Goal: Task Accomplishment & Management: Use online tool/utility

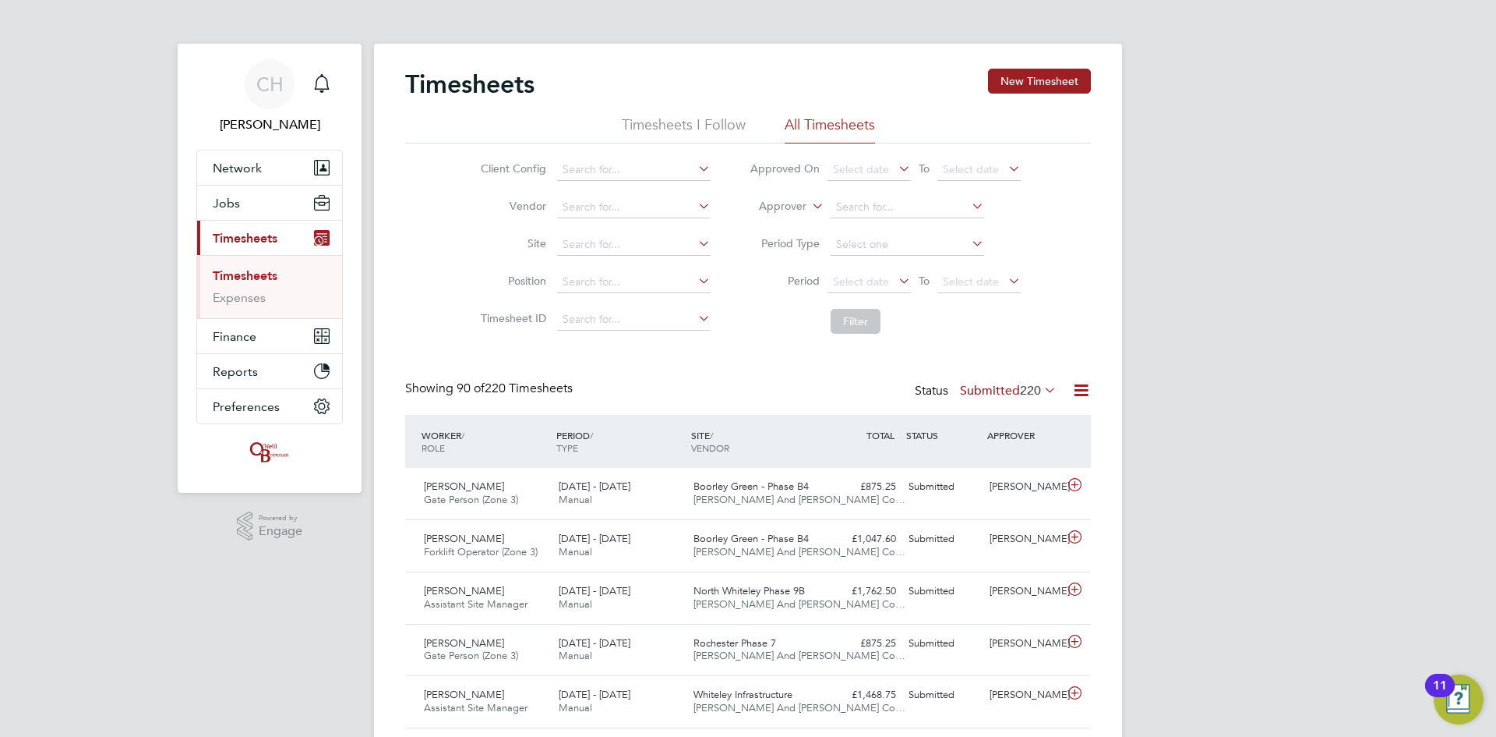
click at [246, 239] on span "Timesheets" at bounding box center [245, 238] width 65 height 15
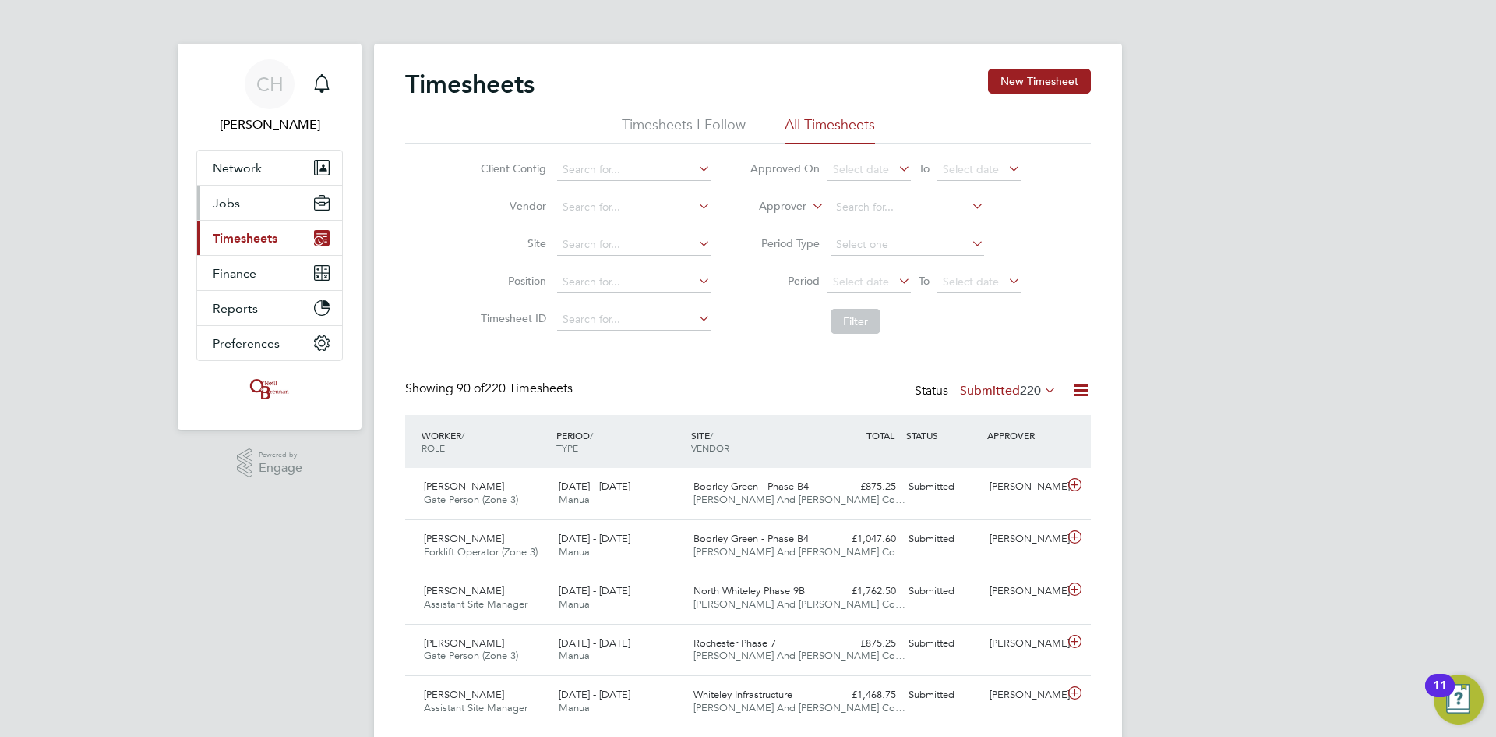
click at [233, 191] on button "Jobs" at bounding box center [269, 203] width 145 height 34
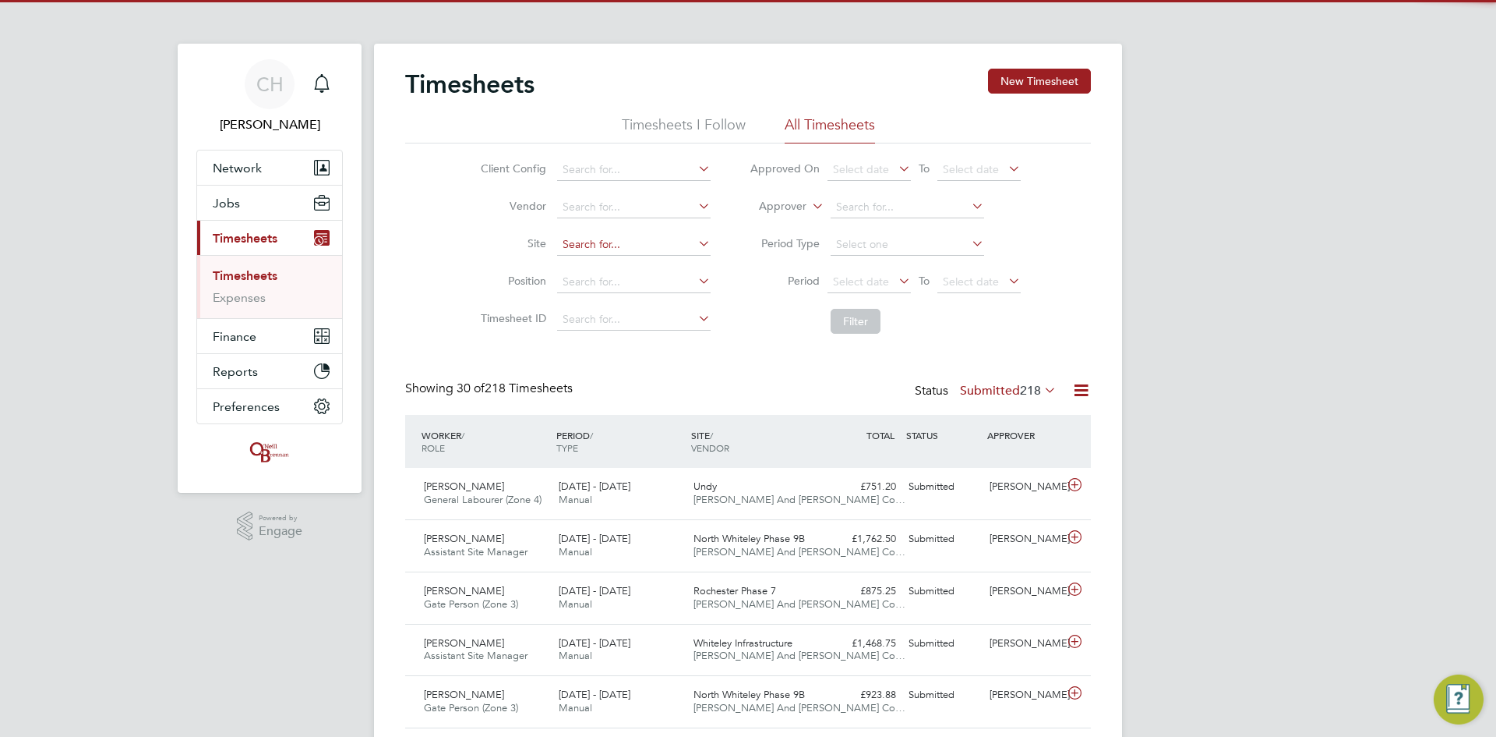
click at [599, 245] on input at bounding box center [634, 245] width 154 height 22
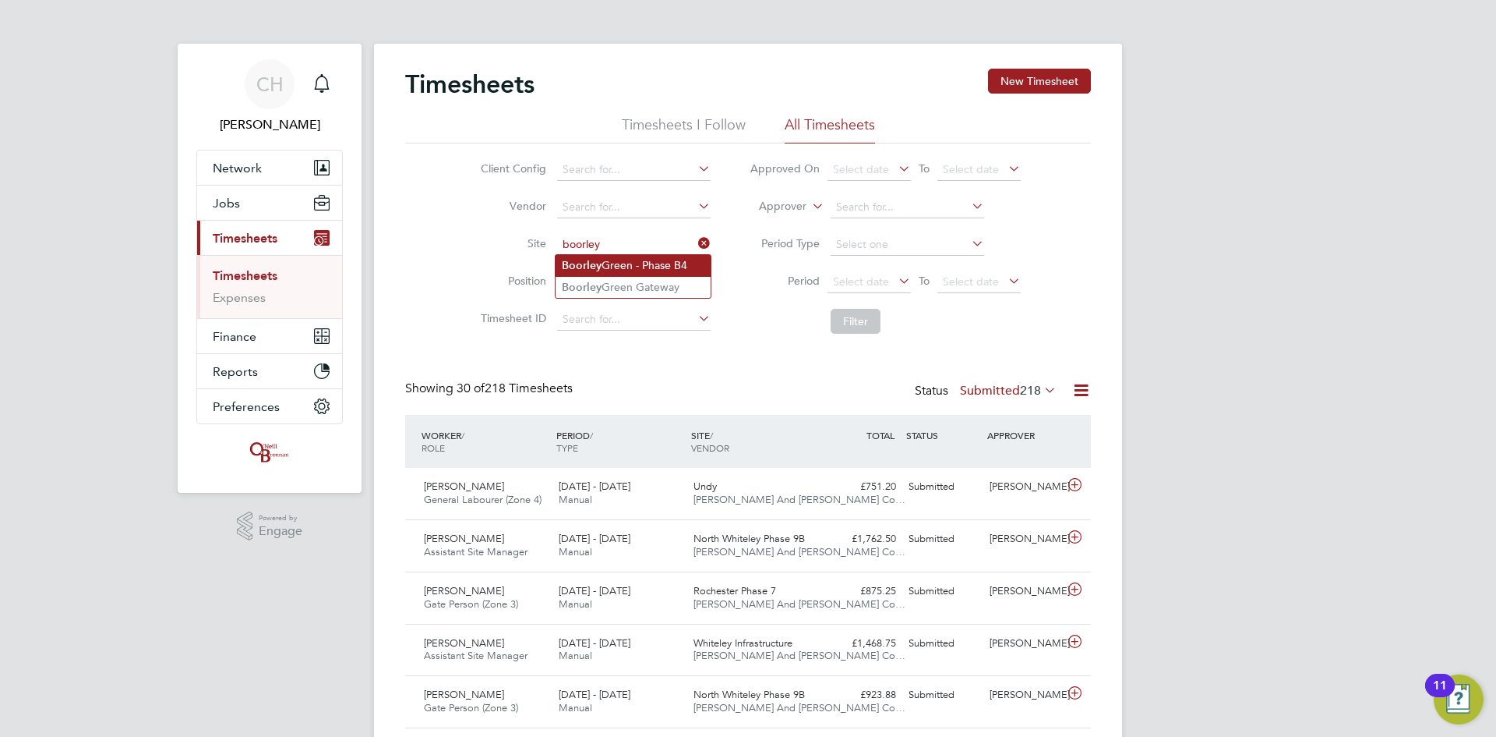
click at [627, 263] on li "Boorley Green - Phase B4" at bounding box center [633, 265] width 155 height 21
type input "Boorley Green - Phase B4"
click at [867, 327] on button "Filter" at bounding box center [856, 321] width 50 height 25
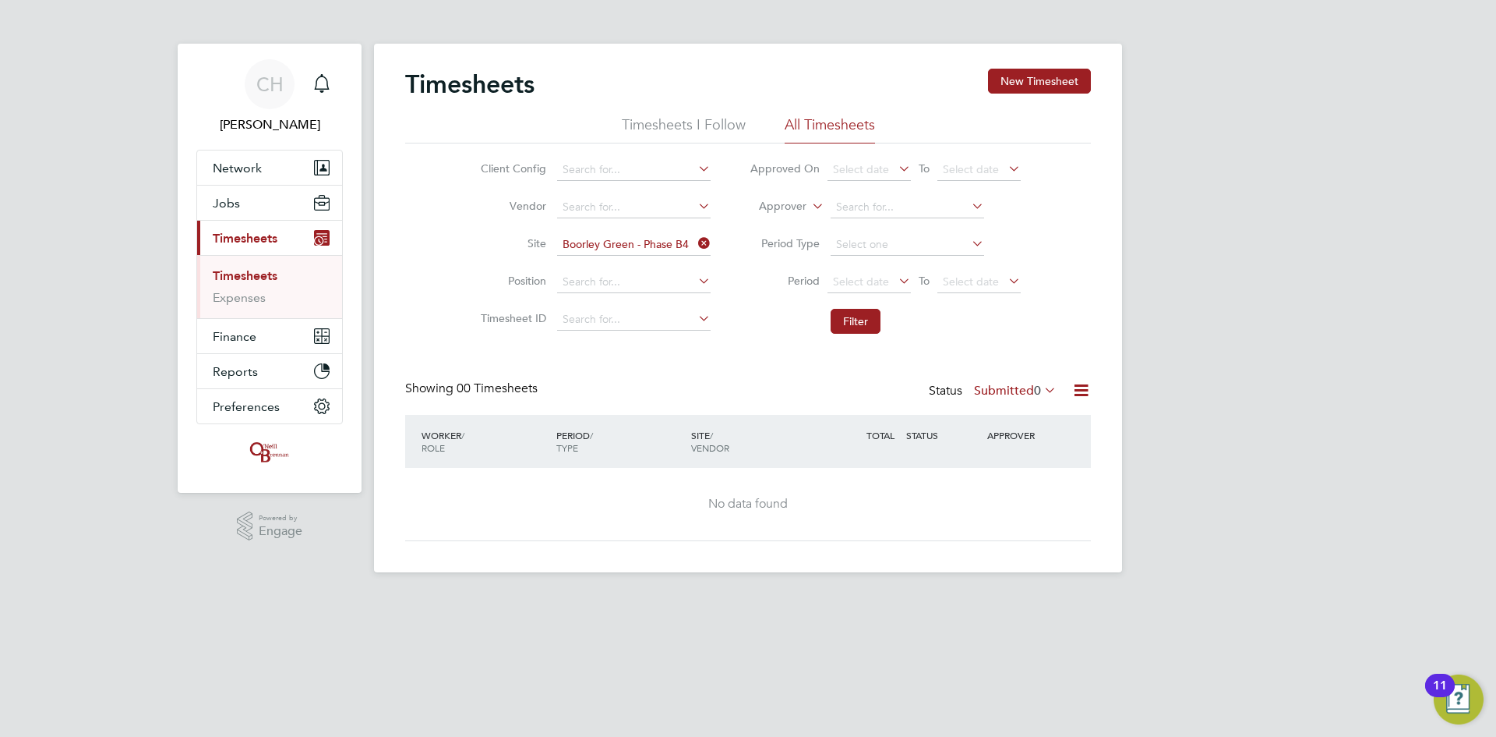
click at [1021, 383] on label "Submitted 0" at bounding box center [1015, 391] width 83 height 16
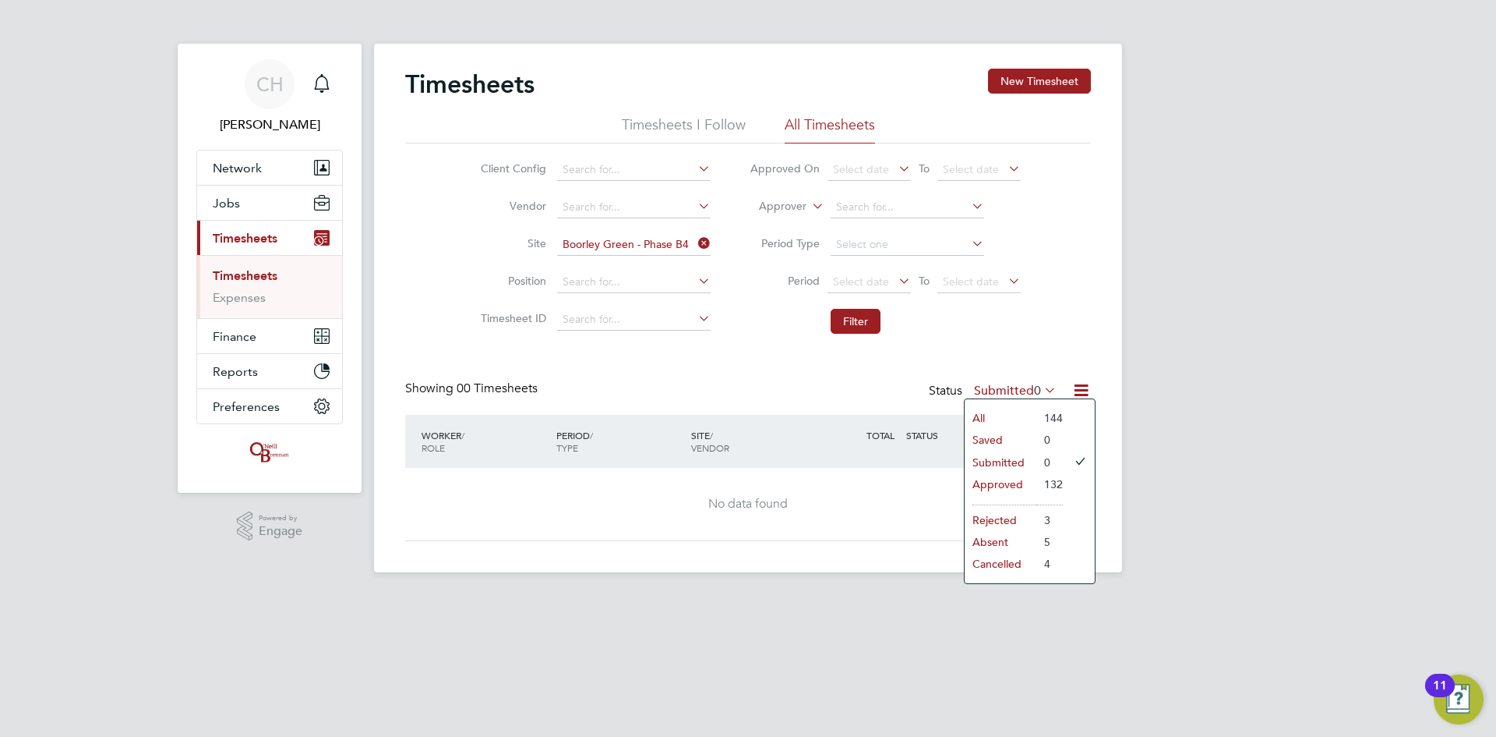
click at [256, 276] on link "Timesheets" at bounding box center [245, 275] width 65 height 15
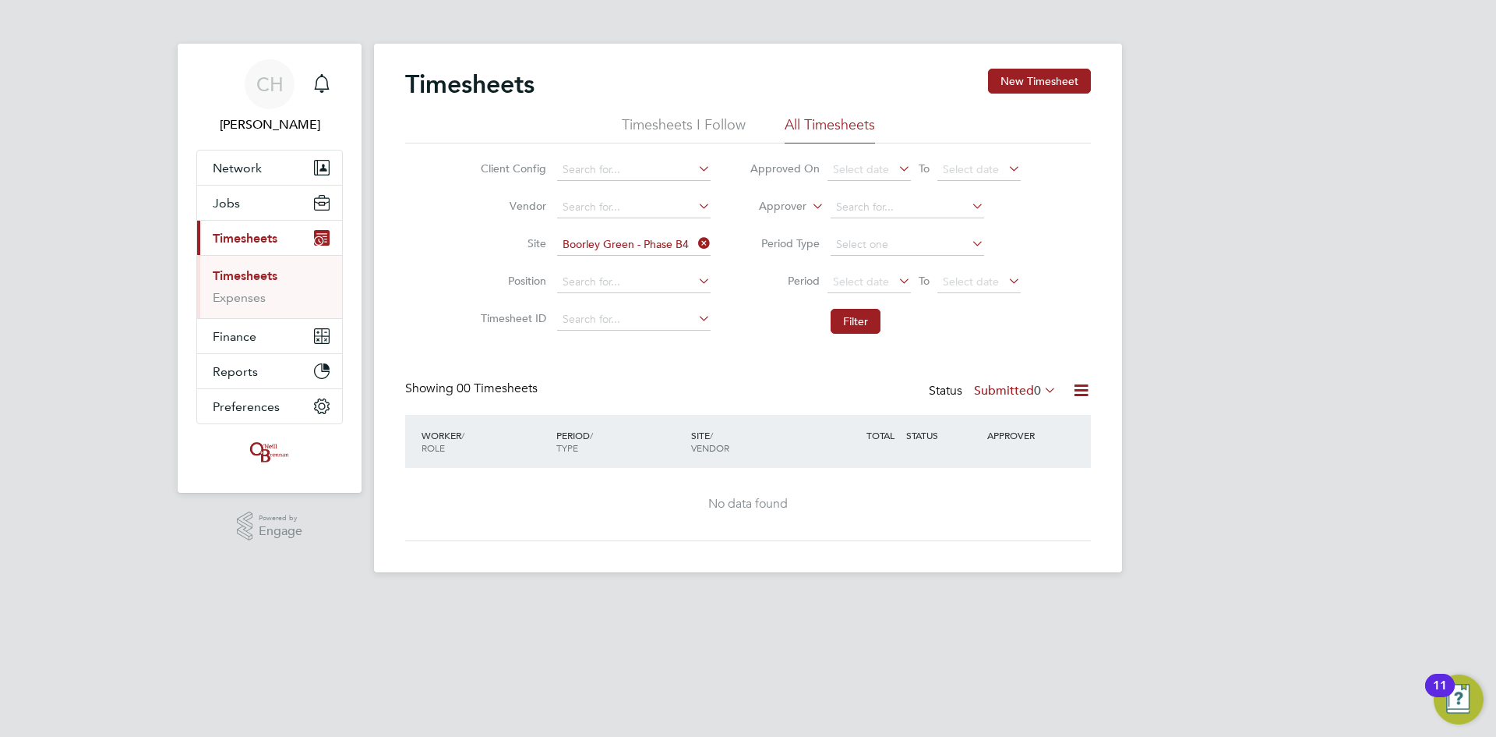
click at [695, 244] on icon at bounding box center [695, 243] width 0 height 22
click at [622, 245] on input at bounding box center [634, 245] width 154 height 22
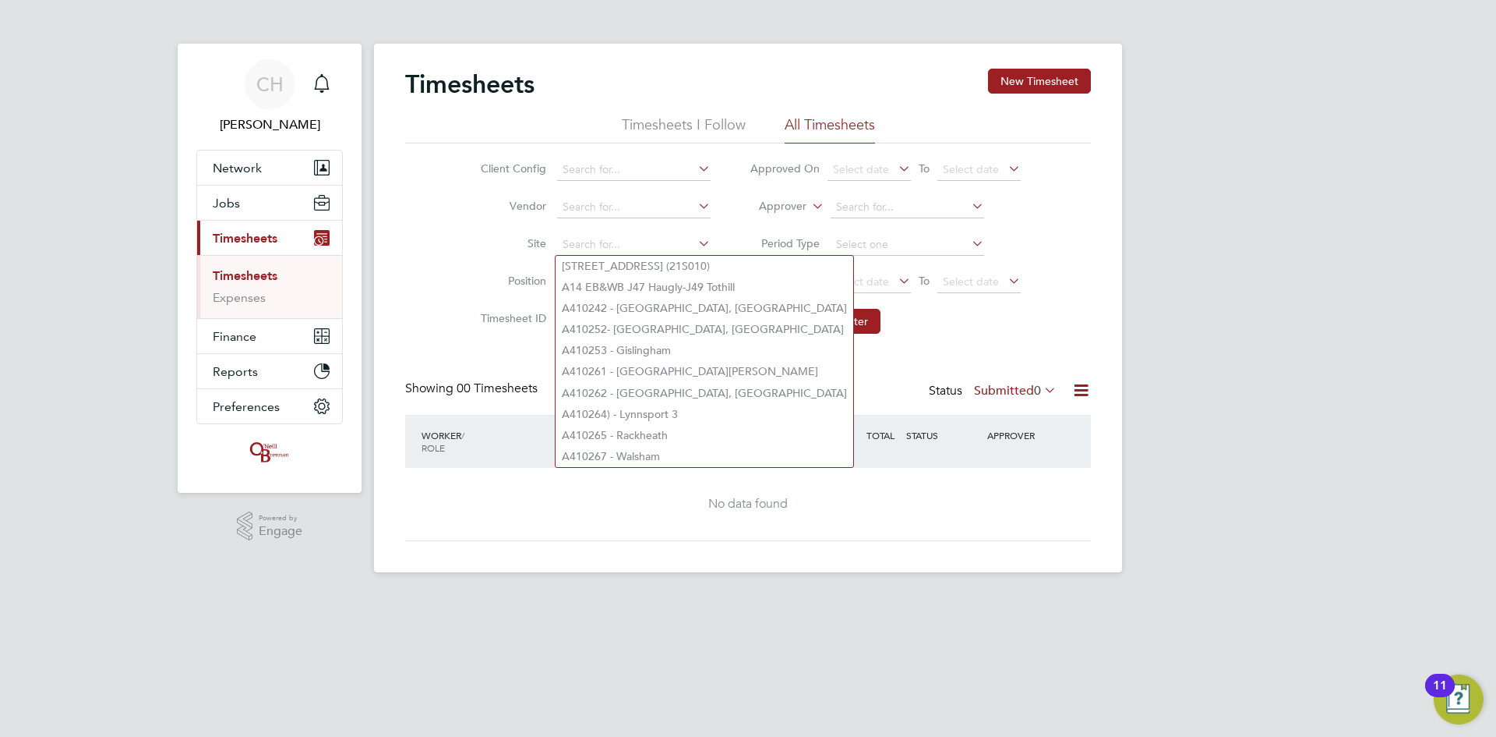
click at [263, 239] on span "Timesheets" at bounding box center [245, 238] width 65 height 15
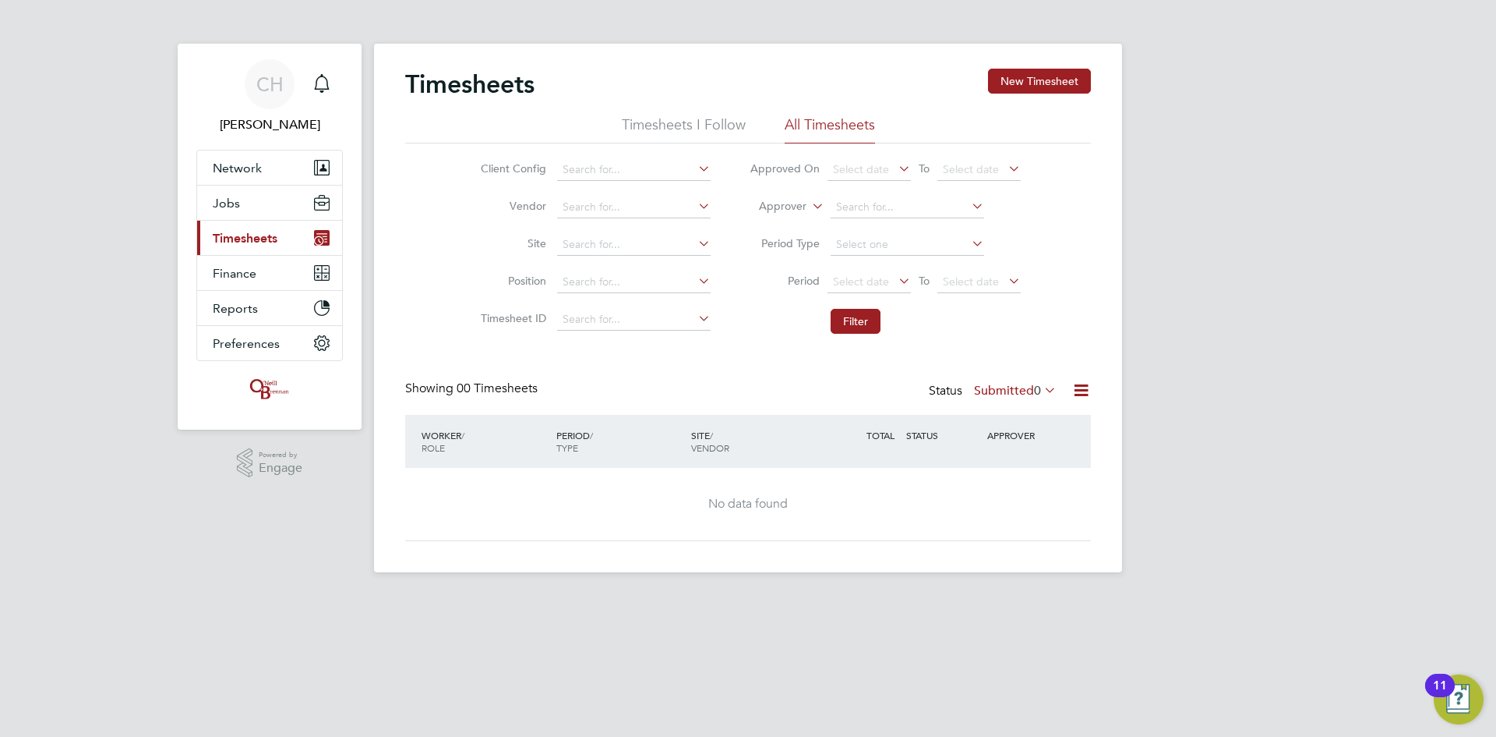
click at [251, 243] on span "Timesheets" at bounding box center [245, 238] width 65 height 15
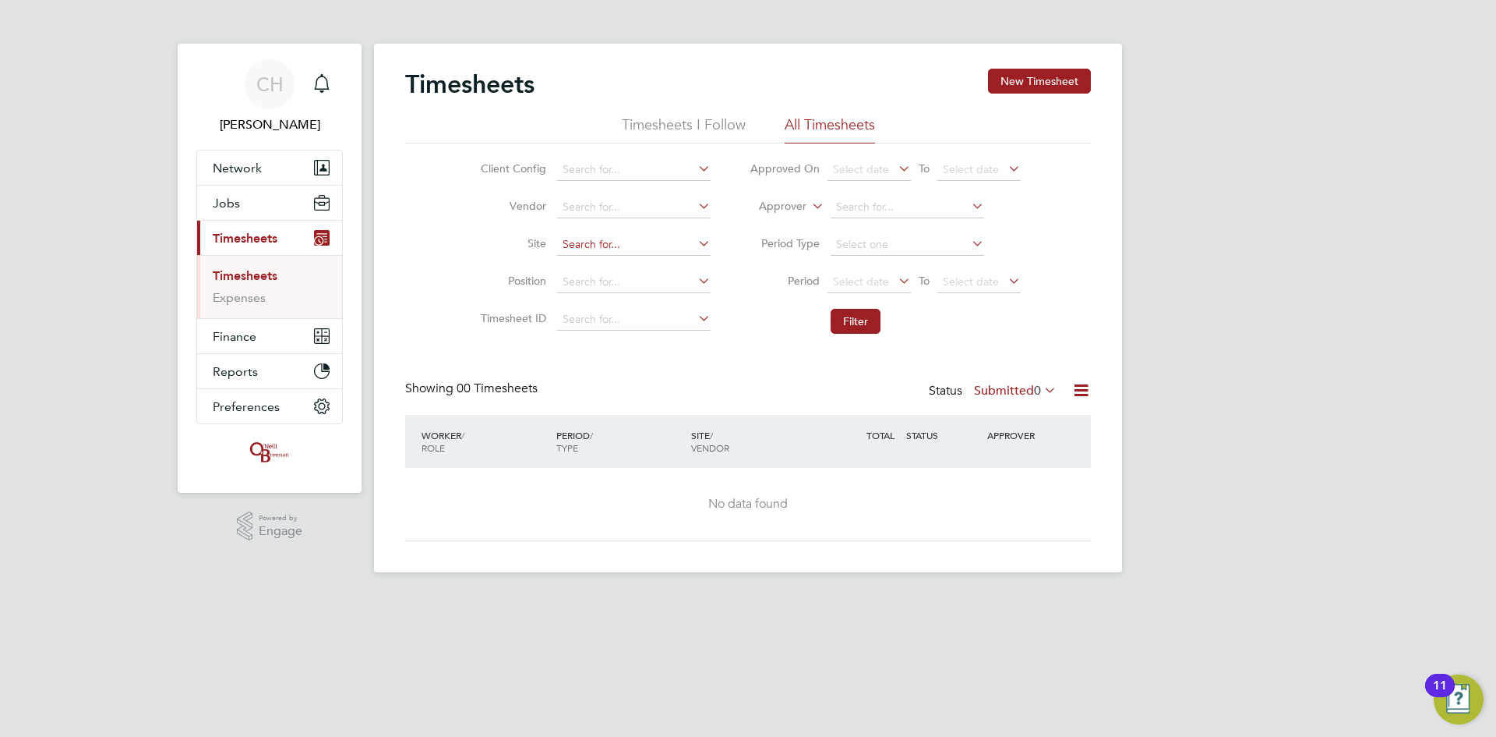
click at [595, 241] on input at bounding box center [634, 245] width 154 height 22
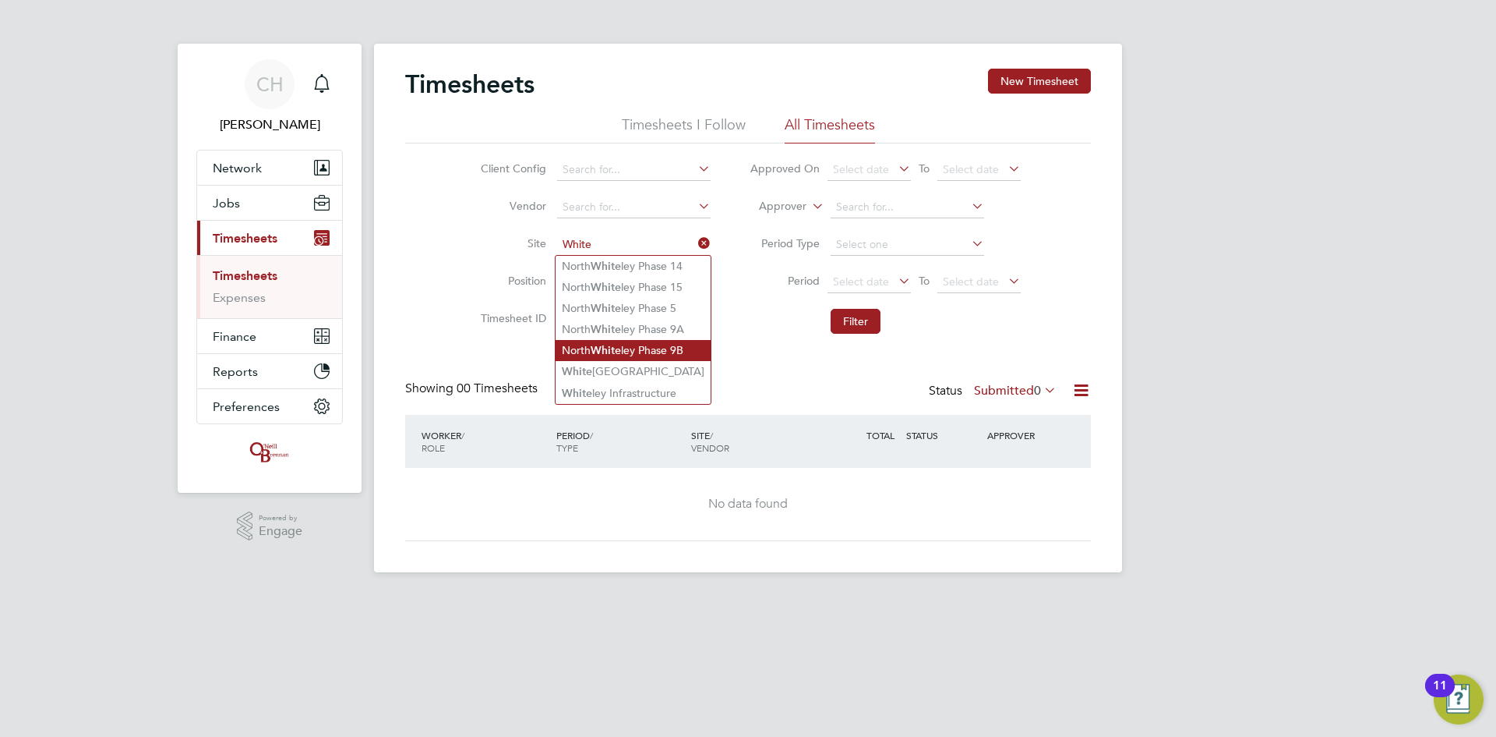
click at [627, 341] on li "North White ley Phase 9B" at bounding box center [633, 350] width 155 height 21
type input "North Whiteley Phase 9B"
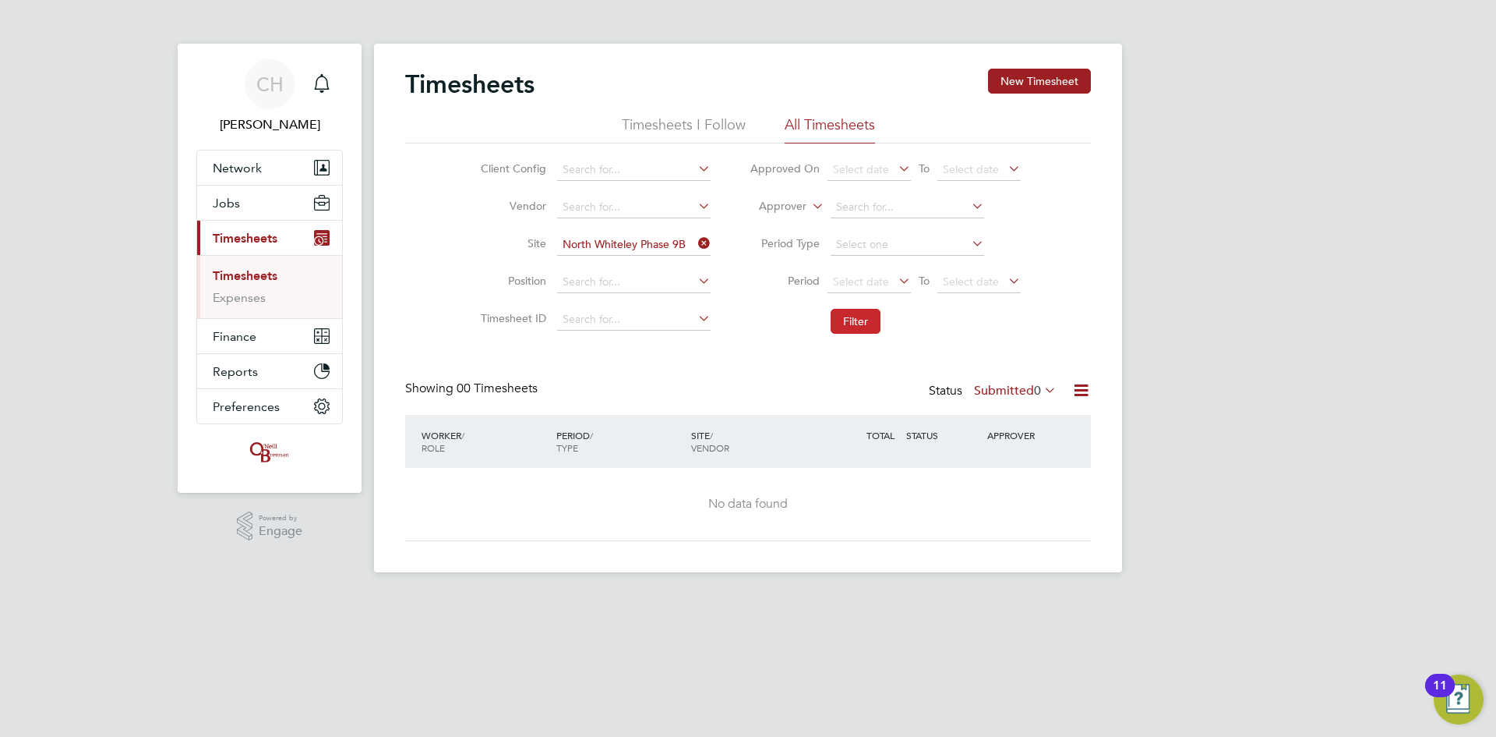
click at [842, 316] on button "Filter" at bounding box center [856, 321] width 50 height 25
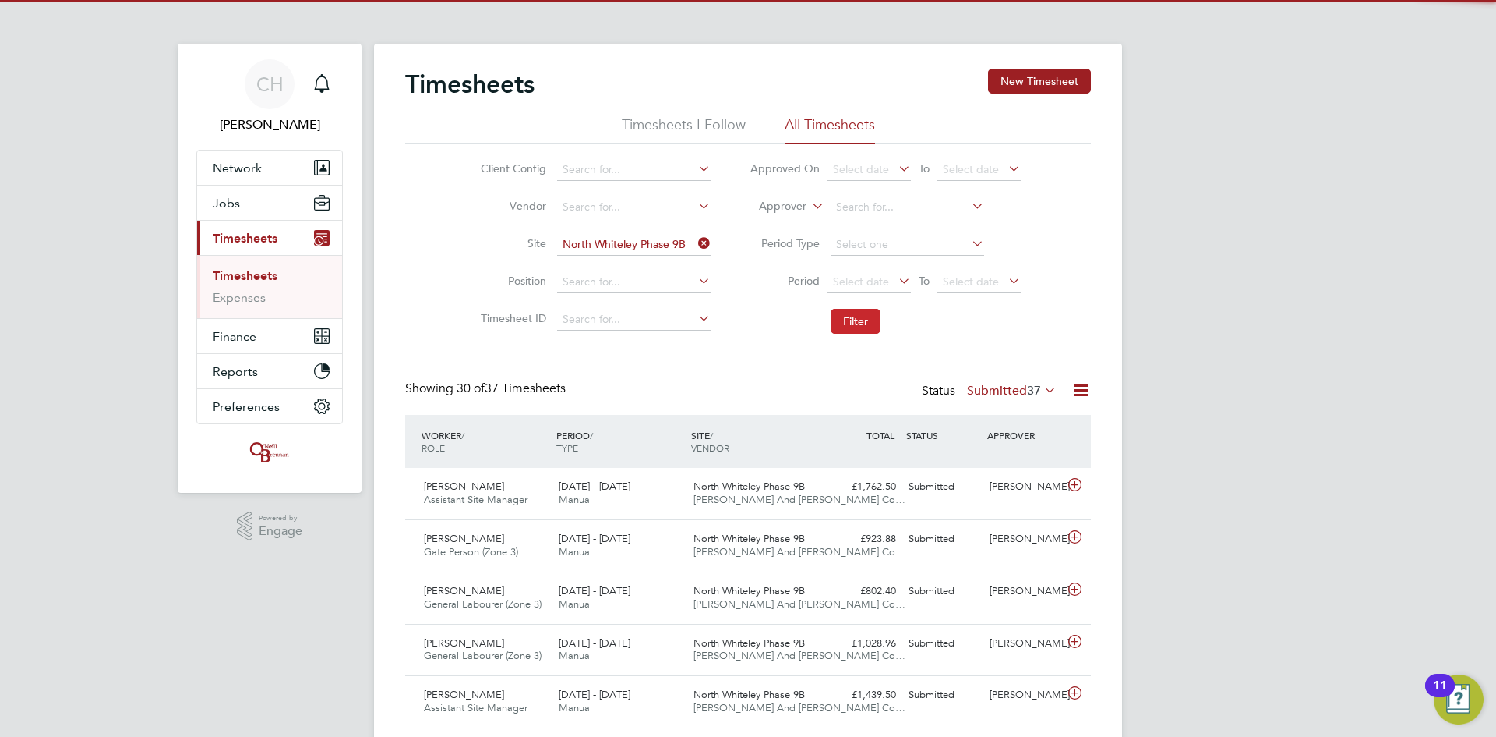
scroll to position [40, 136]
